Goal: Task Accomplishment & Management: Manage account settings

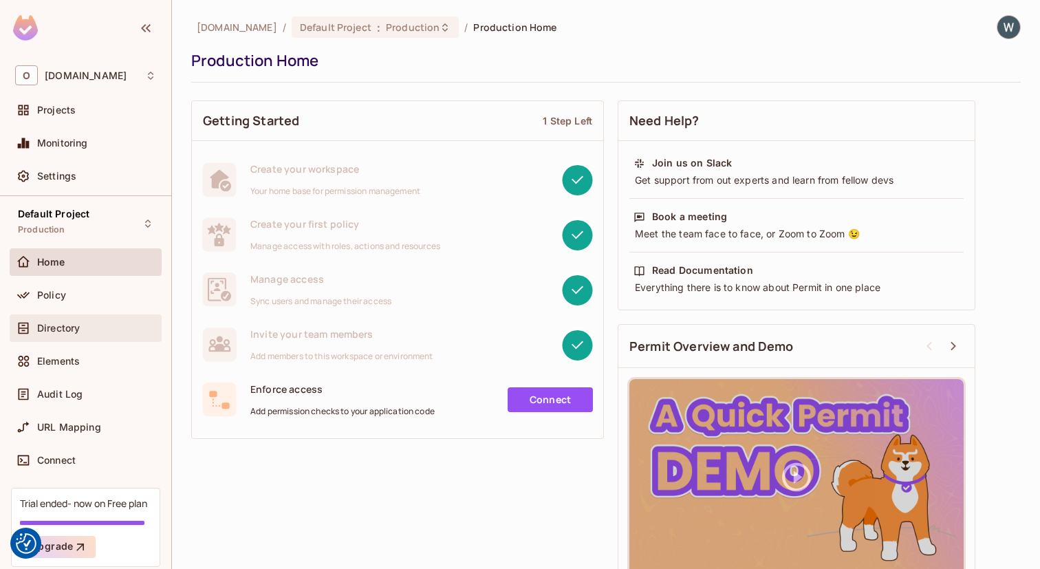
click at [83, 333] on div "Directory" at bounding box center [85, 328] width 141 height 17
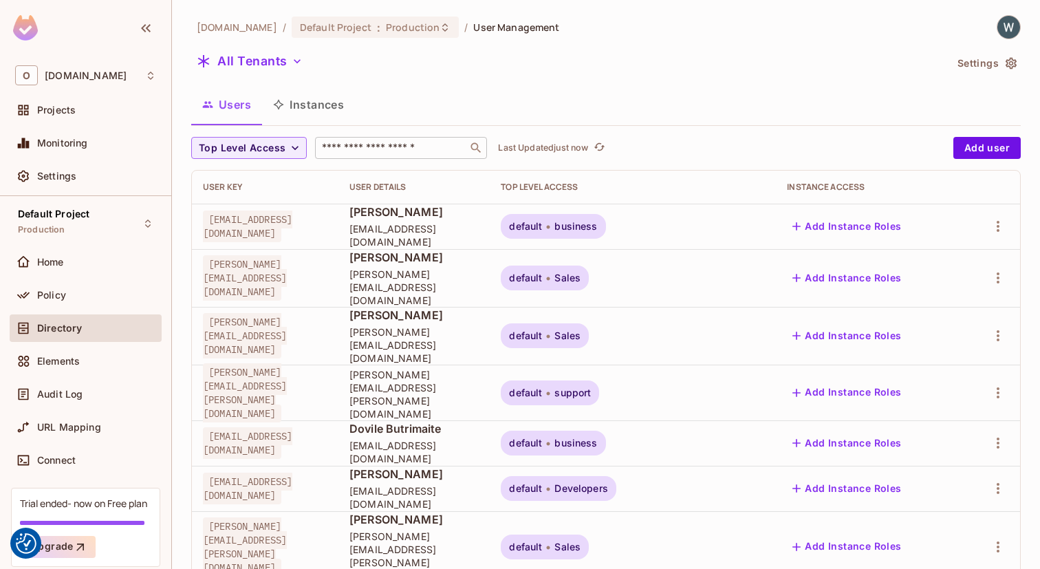
click at [380, 155] on div "​" at bounding box center [401, 148] width 172 height 22
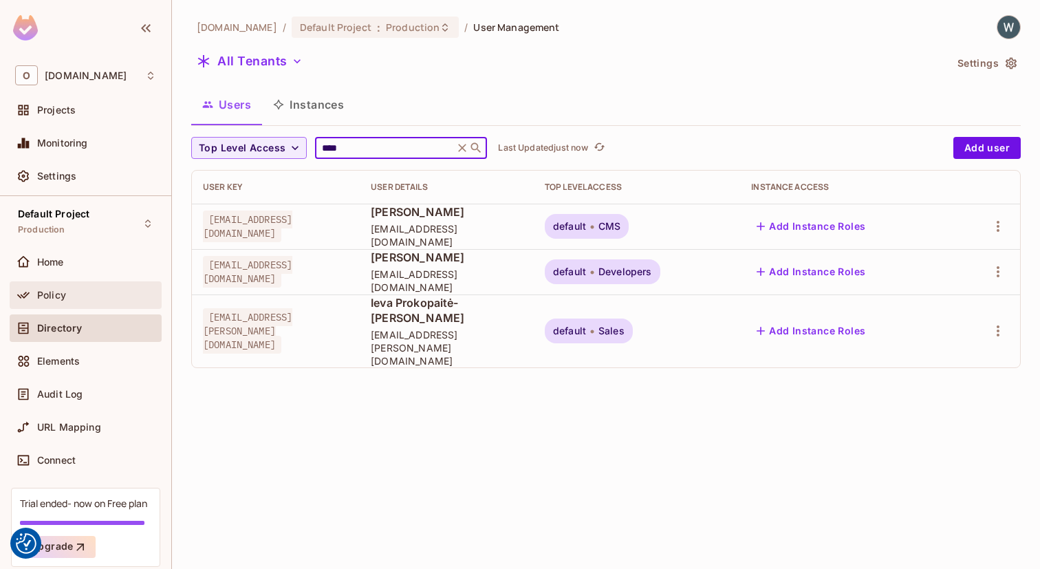
type input "****"
click at [79, 301] on div "Policy" at bounding box center [85, 295] width 141 height 17
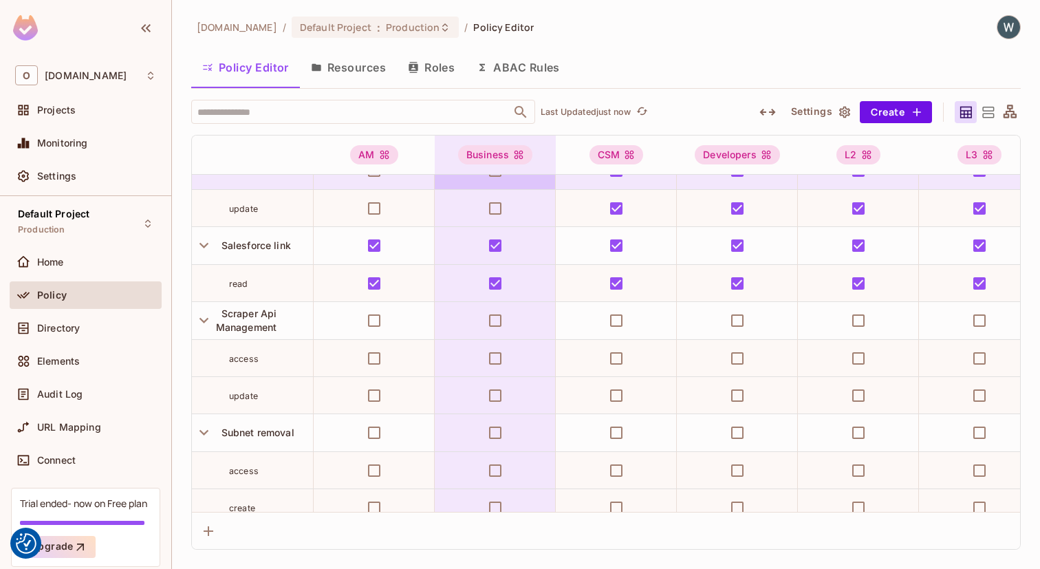
scroll to position [1295, 0]
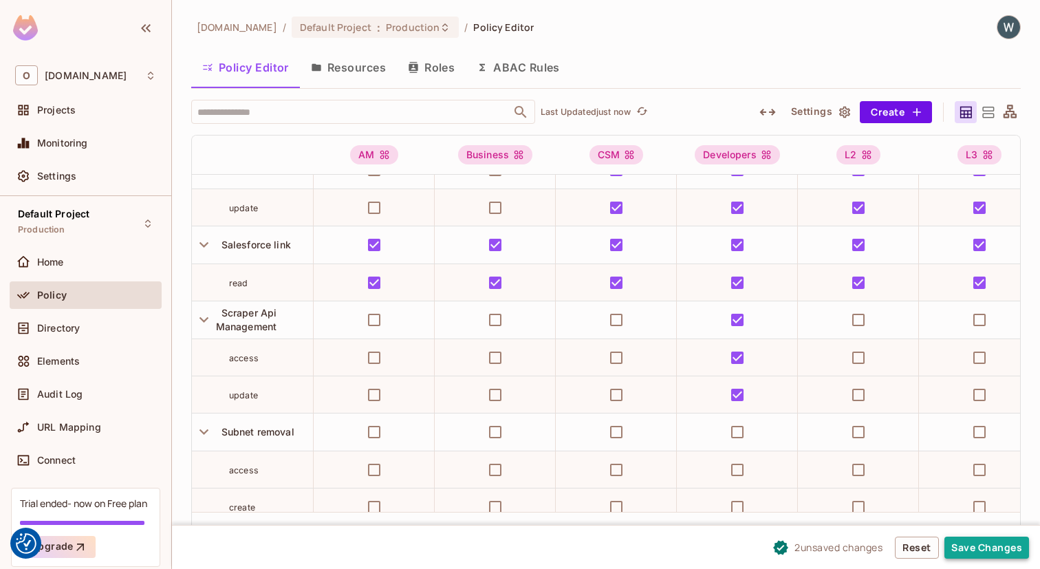
click at [977, 549] on button "Save Changes" at bounding box center [986, 547] width 85 height 22
